Goal: Check status: Check status

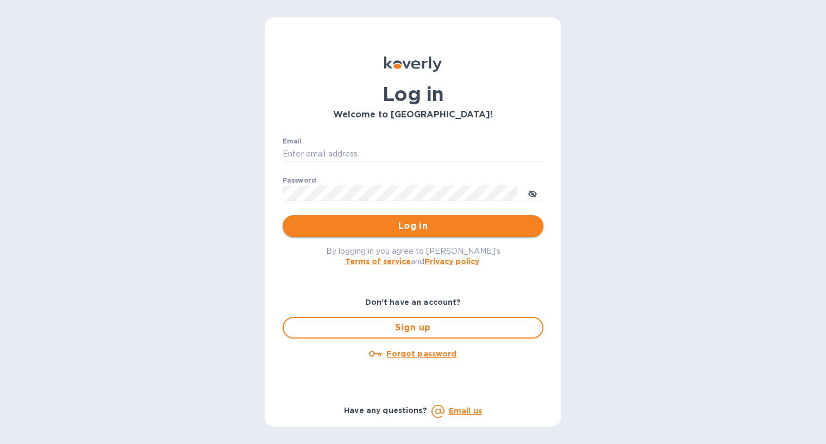
type input "[PERSON_NAME][EMAIL_ADDRESS][DOMAIN_NAME]"
click at [422, 222] on span "Log in" at bounding box center [412, 226] width 243 height 13
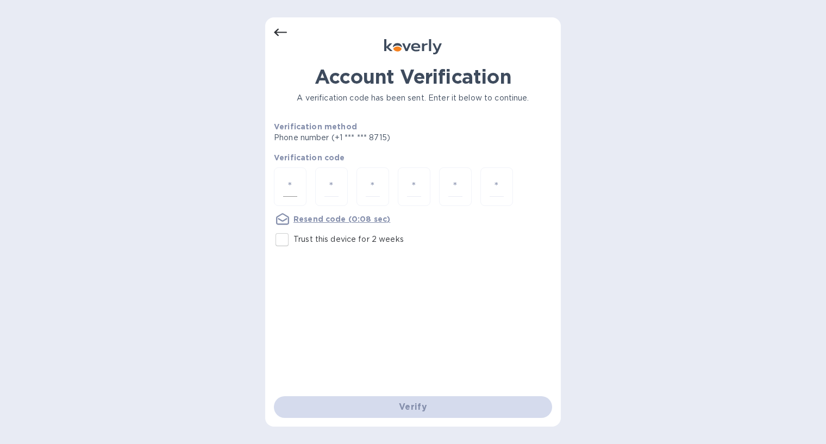
click at [286, 193] on input "number" at bounding box center [290, 187] width 14 height 20
click at [279, 242] on input "Trust this device for 2 weeks" at bounding box center [282, 239] width 23 height 23
checkbox input "true"
click at [283, 190] on div at bounding box center [290, 186] width 33 height 39
type input "9"
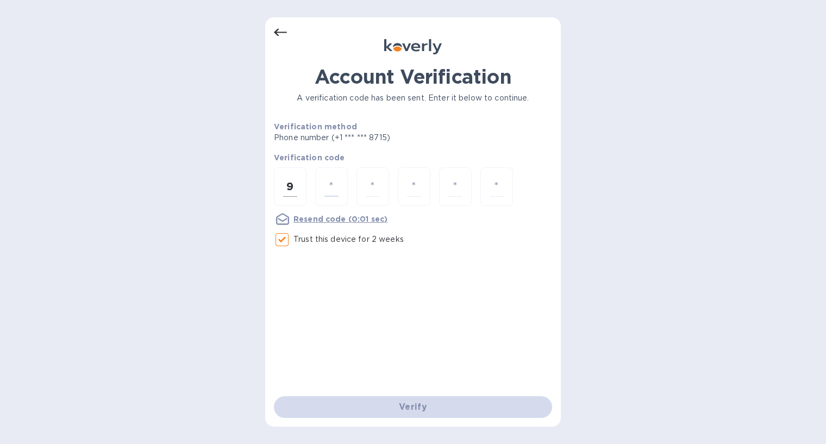
type input "9"
type input "5"
type input "4"
type input "8"
type input "1"
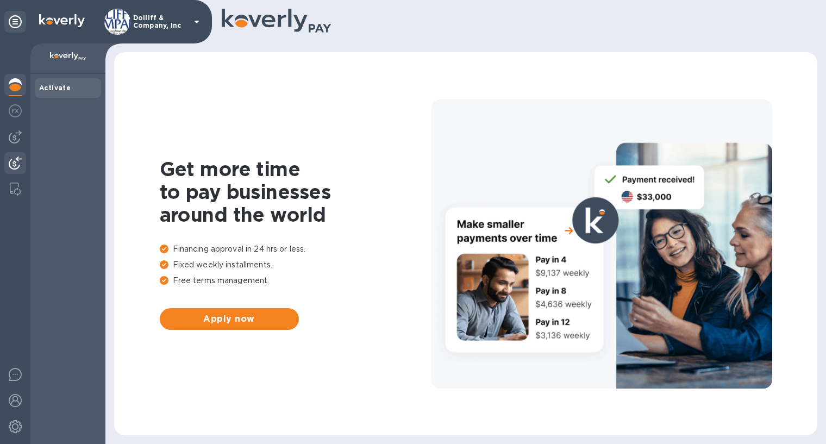
click at [17, 155] on div at bounding box center [15, 164] width 22 height 24
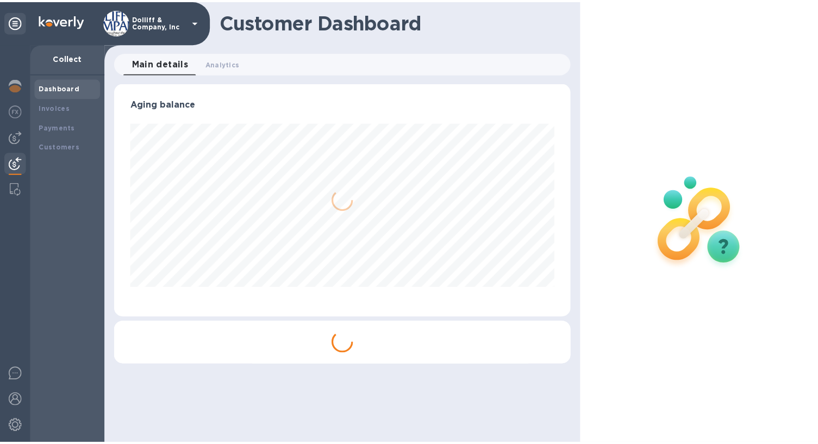
scroll to position [235, 461]
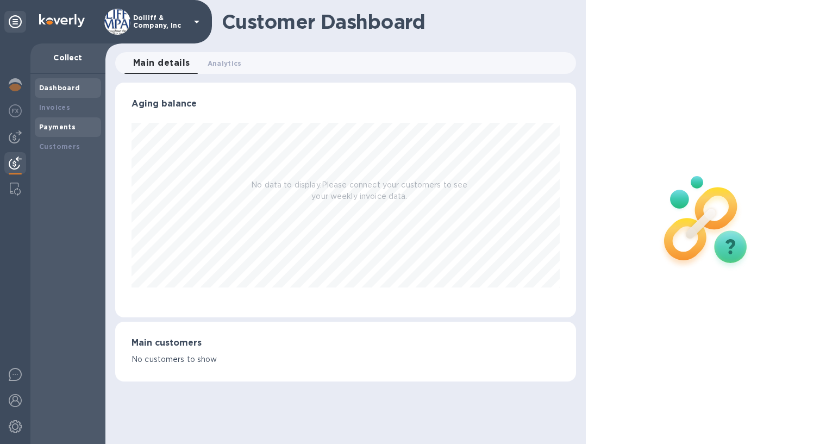
click at [47, 124] on b "Payments" at bounding box center [57, 127] width 36 height 8
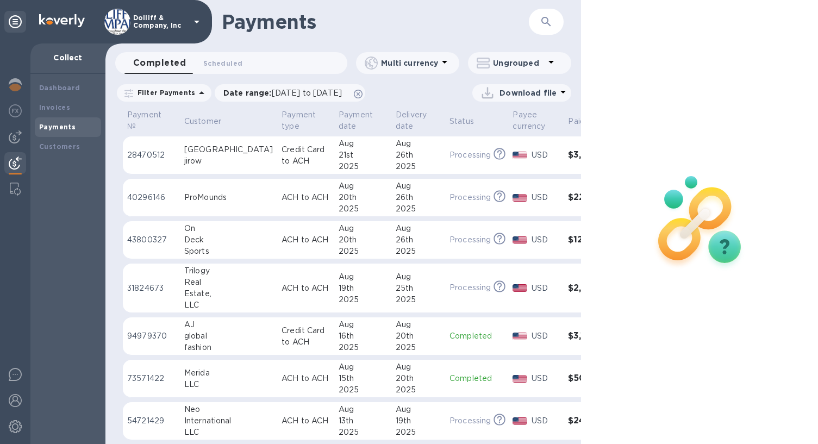
scroll to position [54, 0]
